Goal: Information Seeking & Learning: Learn about a topic

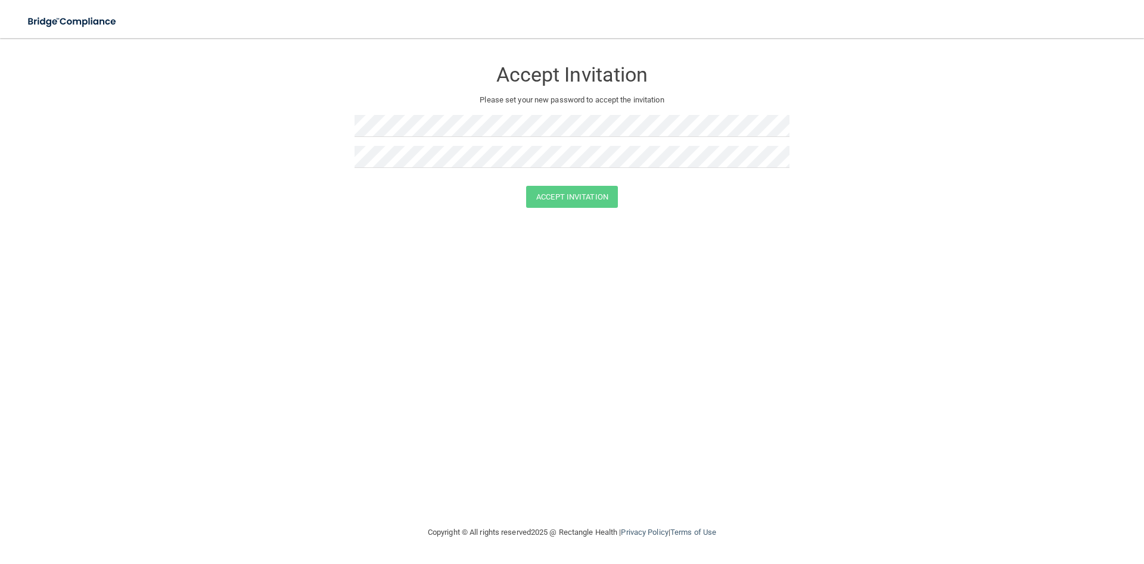
click at [245, 180] on form "Accept Invitation Please set your new password to accept the invitation Accept …" at bounding box center [572, 136] width 1096 height 172
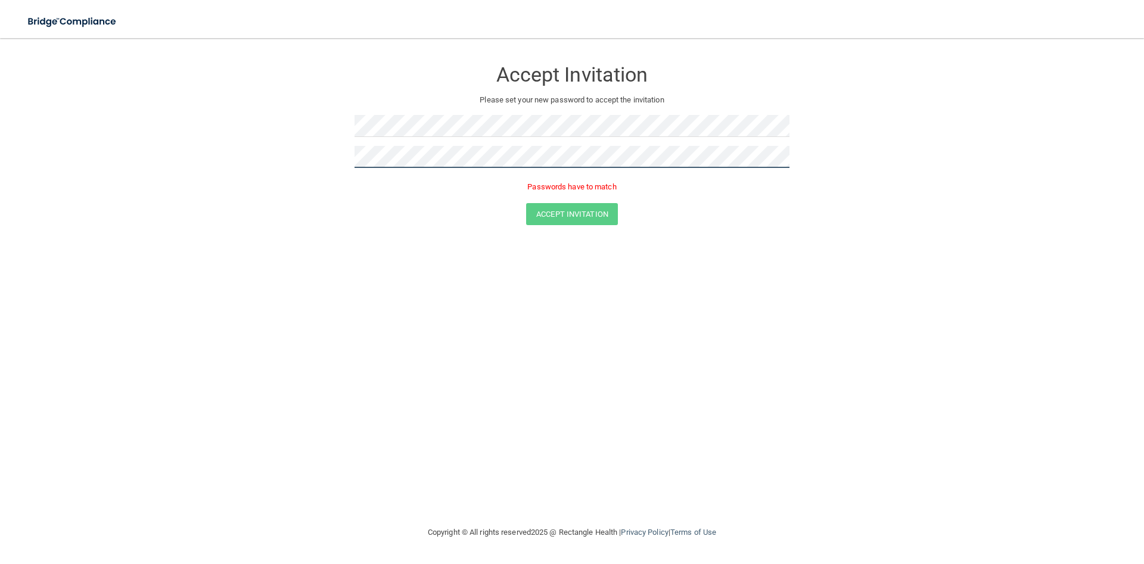
click at [526, 203] on button "Accept Invitation" at bounding box center [572, 214] width 92 height 22
click at [592, 218] on button "Accept Invitation" at bounding box center [572, 214] width 92 height 22
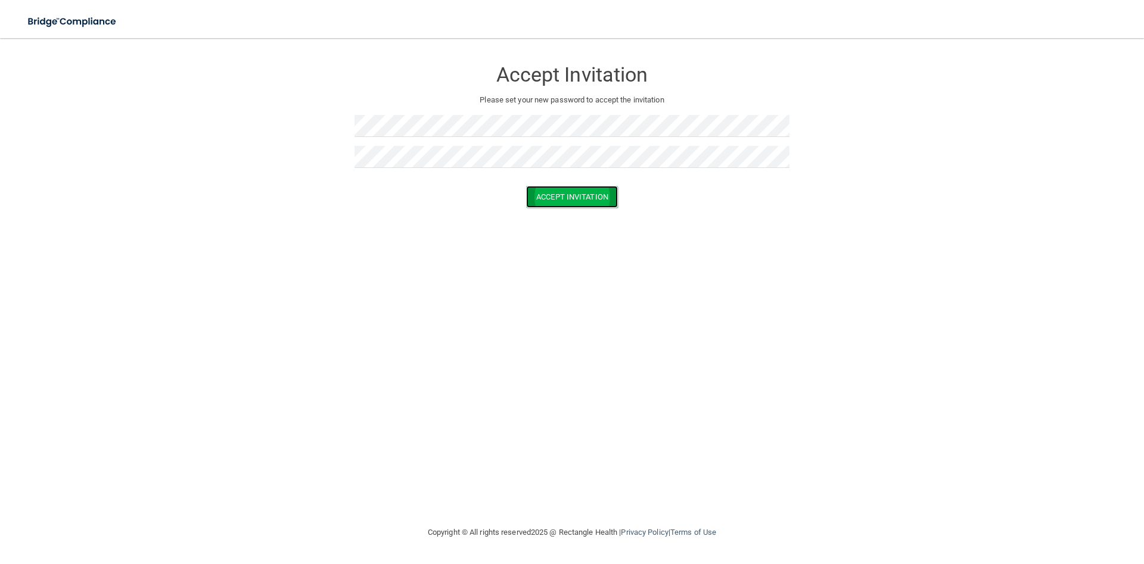
click at [558, 198] on button "Accept Invitation" at bounding box center [572, 197] width 92 height 22
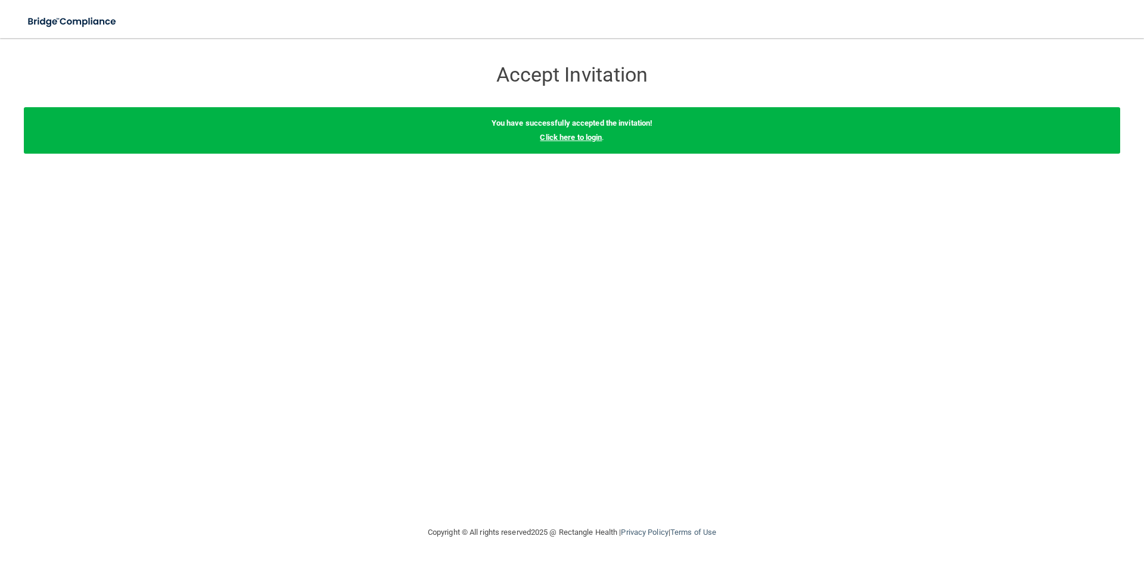
click at [564, 141] on link "Click here to login" at bounding box center [571, 137] width 62 height 9
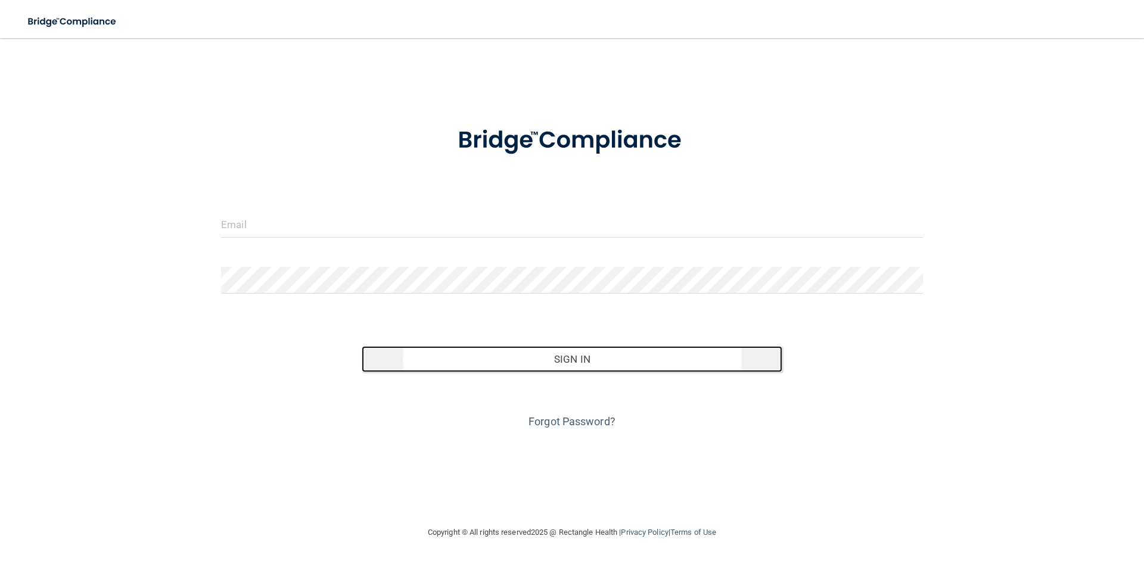
click at [574, 360] on button "Sign In" at bounding box center [572, 359] width 421 height 26
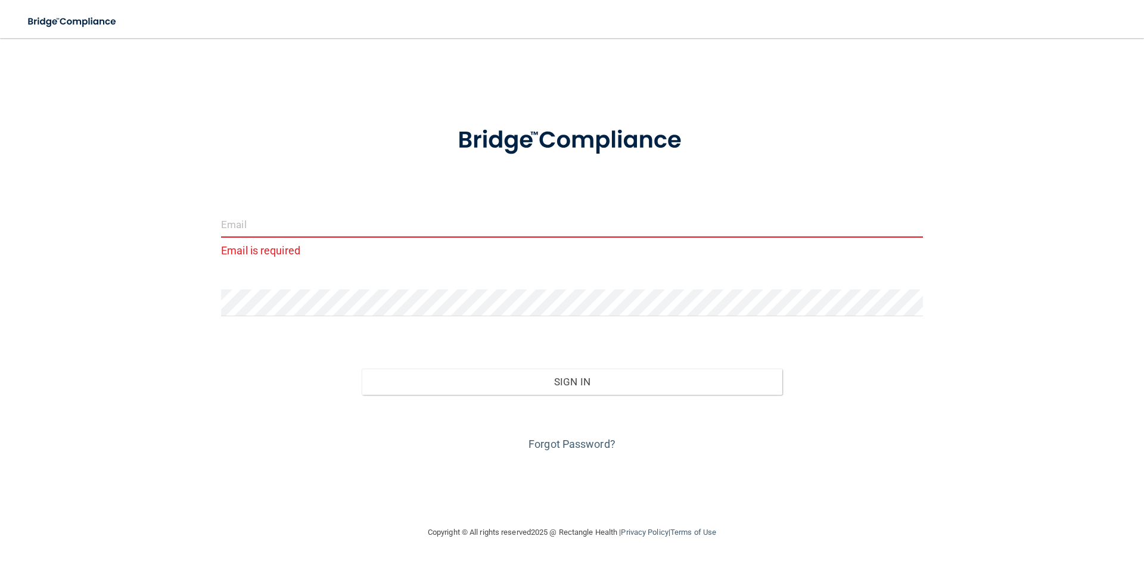
click at [312, 237] on input "email" at bounding box center [572, 224] width 702 height 27
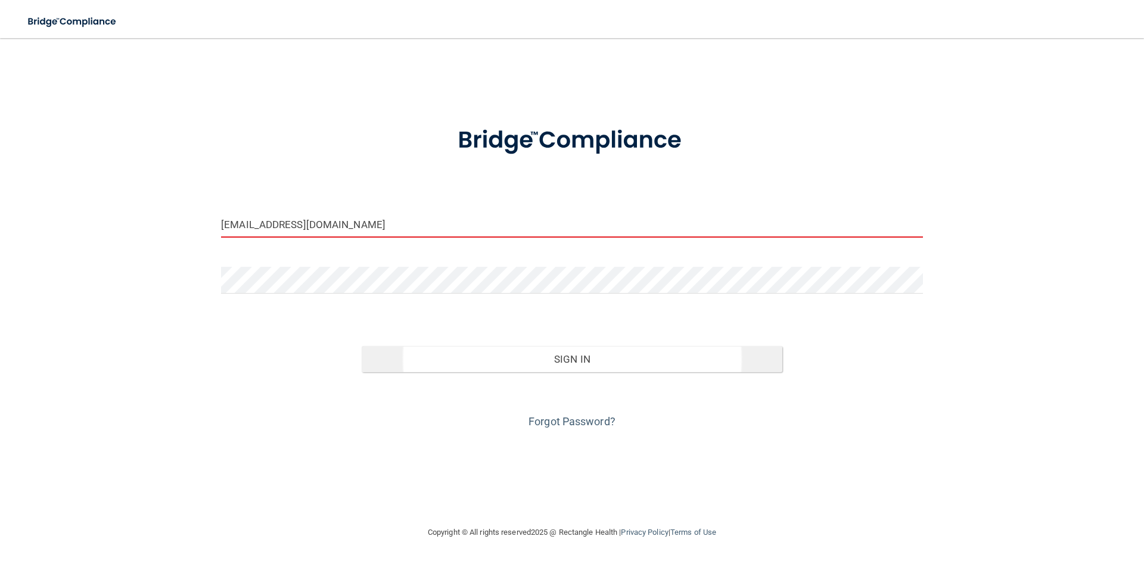
type input "[EMAIL_ADDRESS][DOMAIN_NAME]"
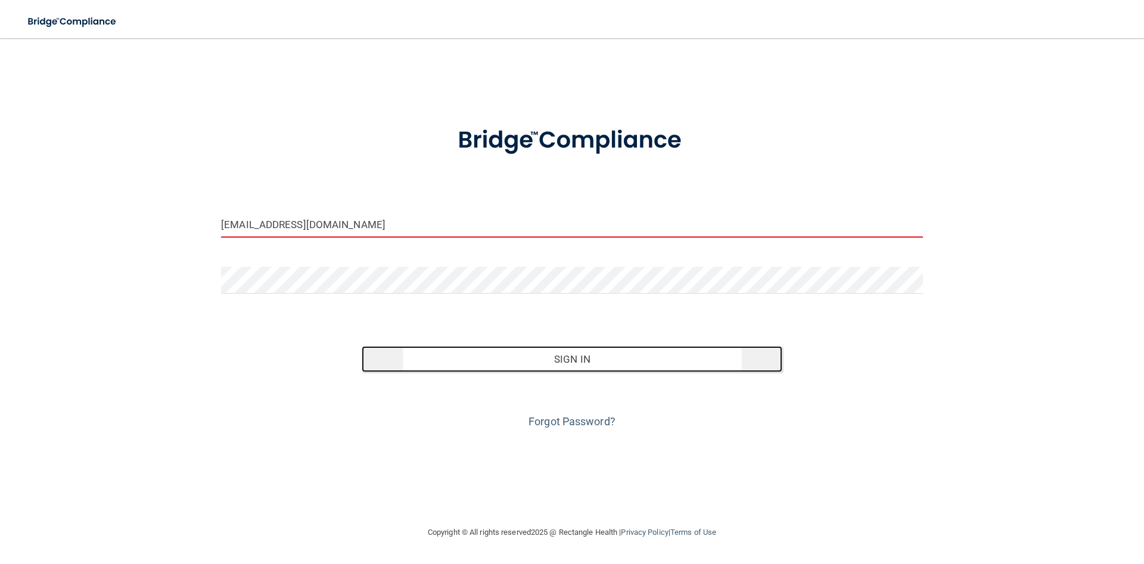
click at [561, 354] on button "Sign In" at bounding box center [572, 359] width 421 height 26
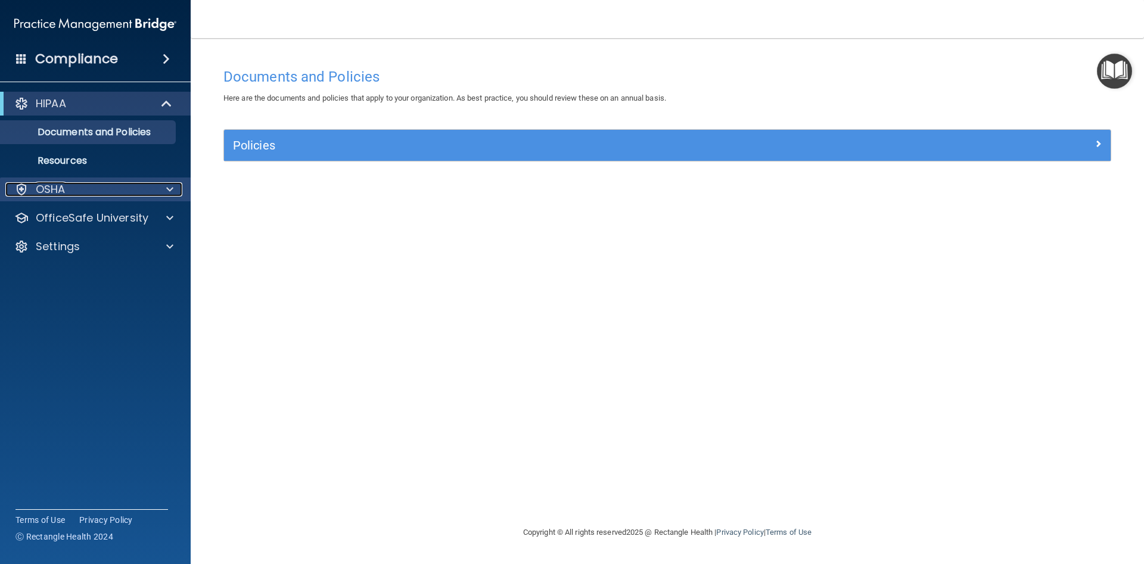
click at [83, 184] on div "OSHA" at bounding box center [79, 189] width 148 height 14
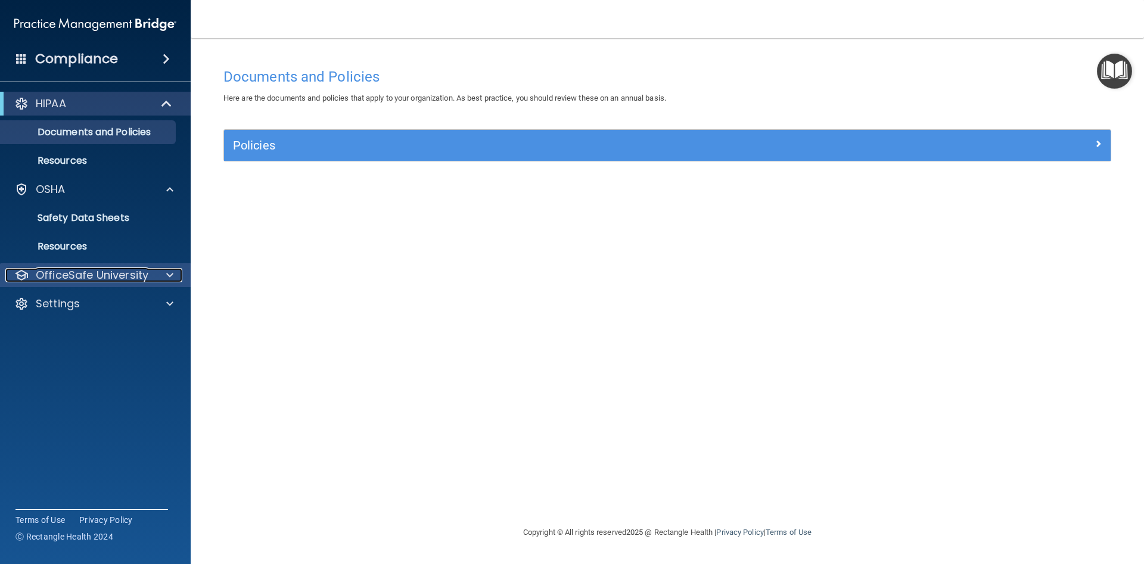
click at [95, 270] on p "OfficeSafe University" at bounding box center [92, 275] width 113 height 14
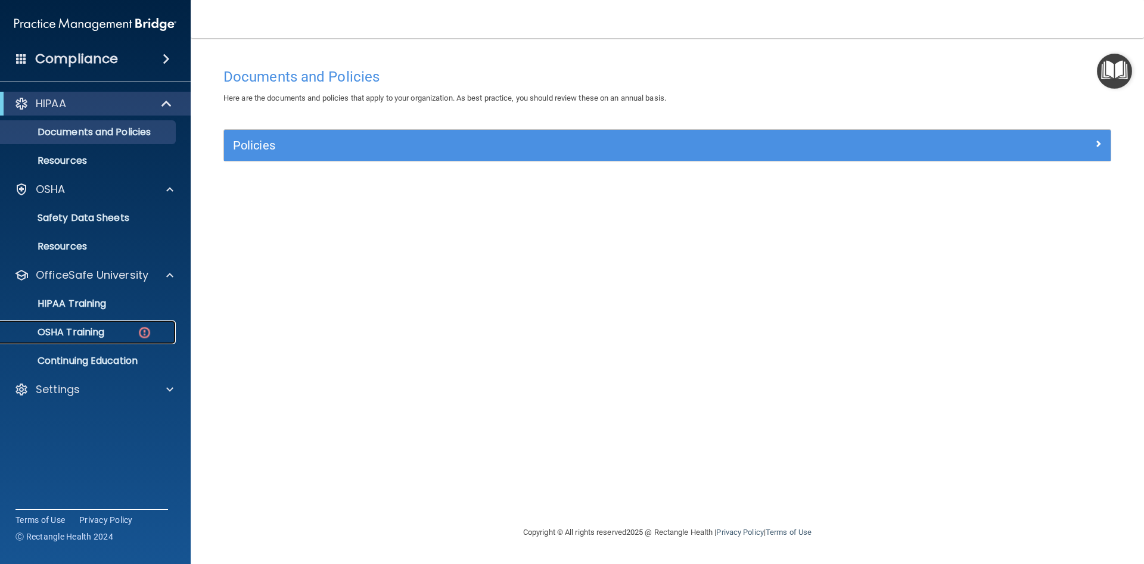
click at [102, 329] on p "OSHA Training" at bounding box center [56, 332] width 97 height 12
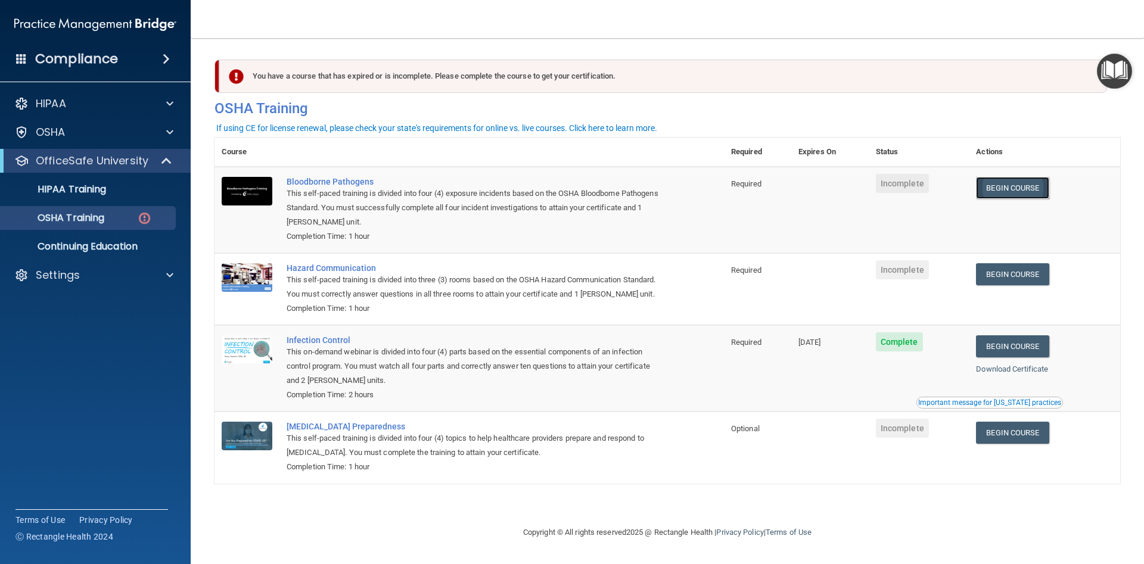
click at [1022, 191] on link "Begin Course" at bounding box center [1012, 188] width 73 height 22
click at [1004, 437] on link "Begin Course" at bounding box center [1012, 433] width 73 height 22
